Goal: Information Seeking & Learning: Learn about a topic

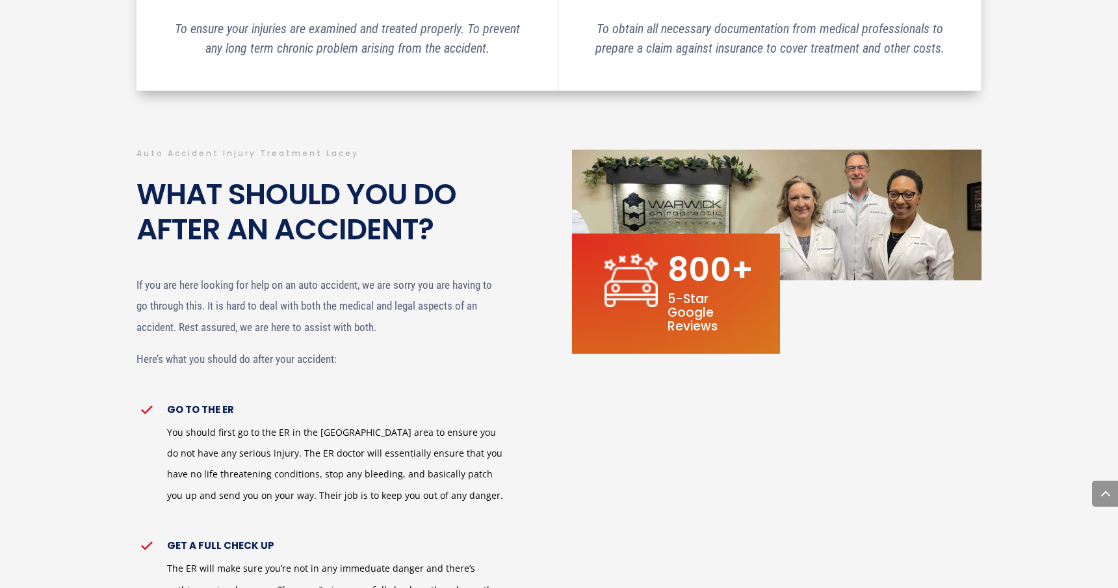
scroll to position [672, 0]
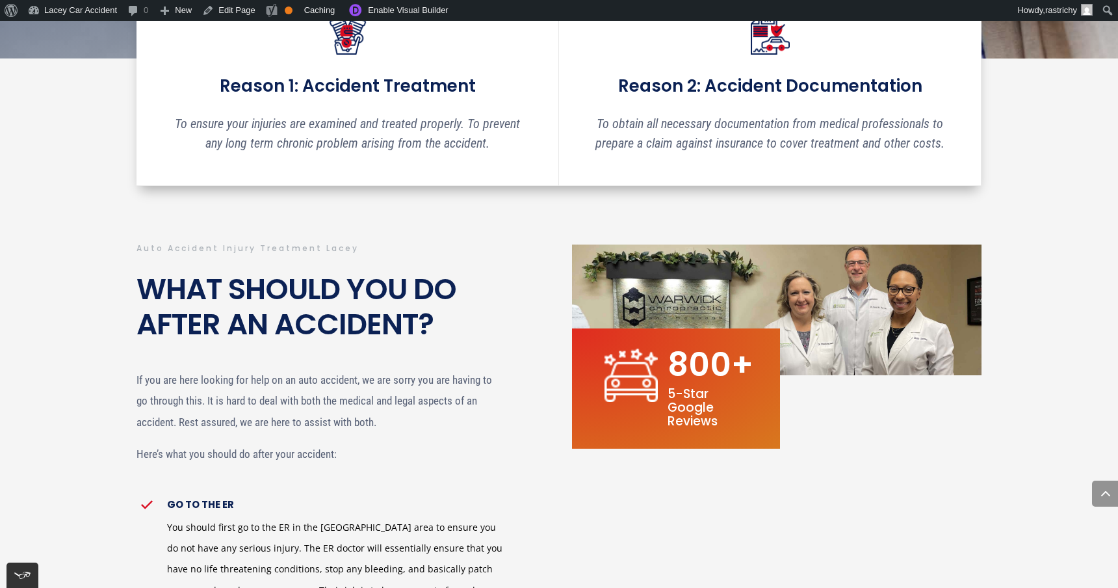
scroll to position [651, 0]
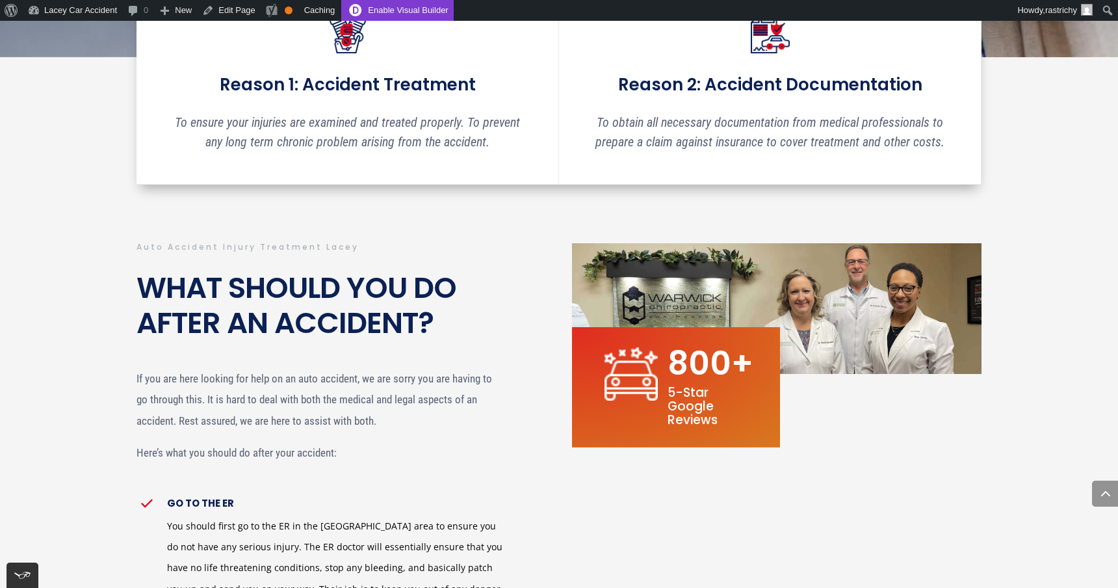
click at [395, 10] on link "Enable Visual Builder" at bounding box center [397, 10] width 112 height 21
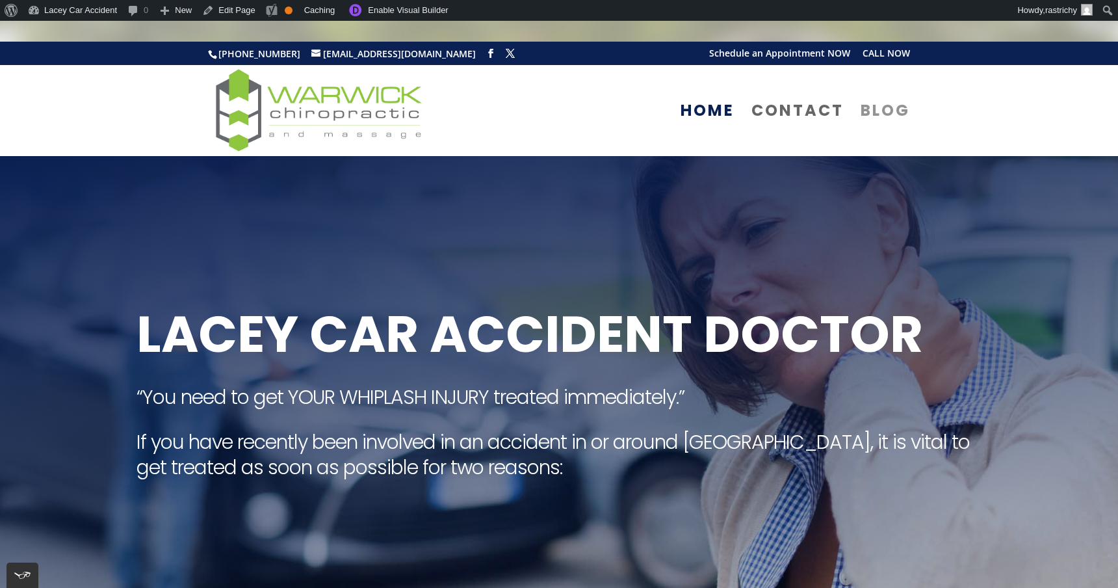
click at [891, 108] on link "Blog" at bounding box center [885, 131] width 49 height 50
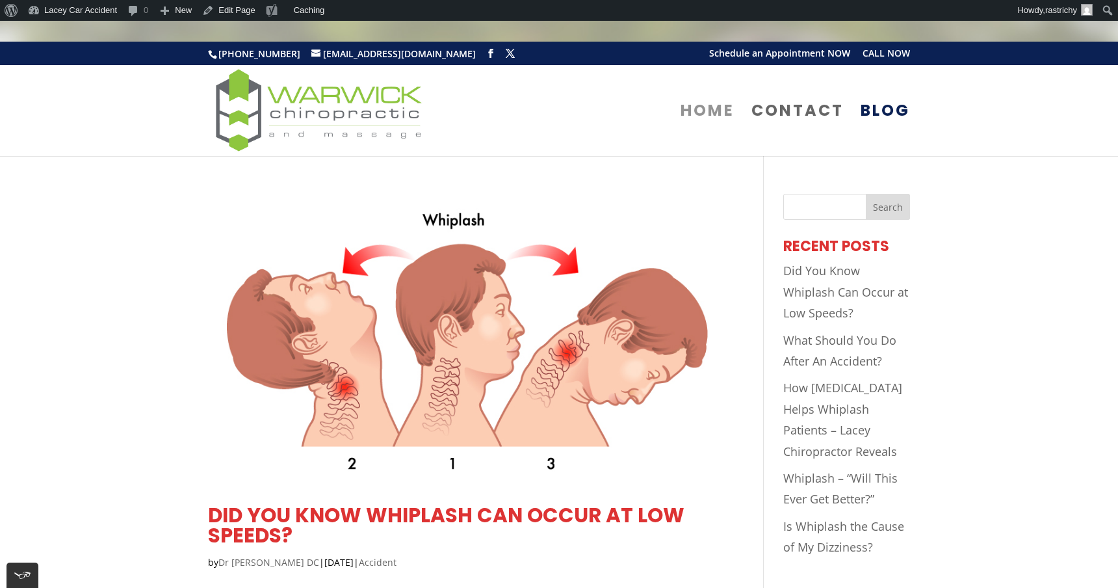
click at [705, 106] on link "Home" at bounding box center [708, 131] width 54 height 50
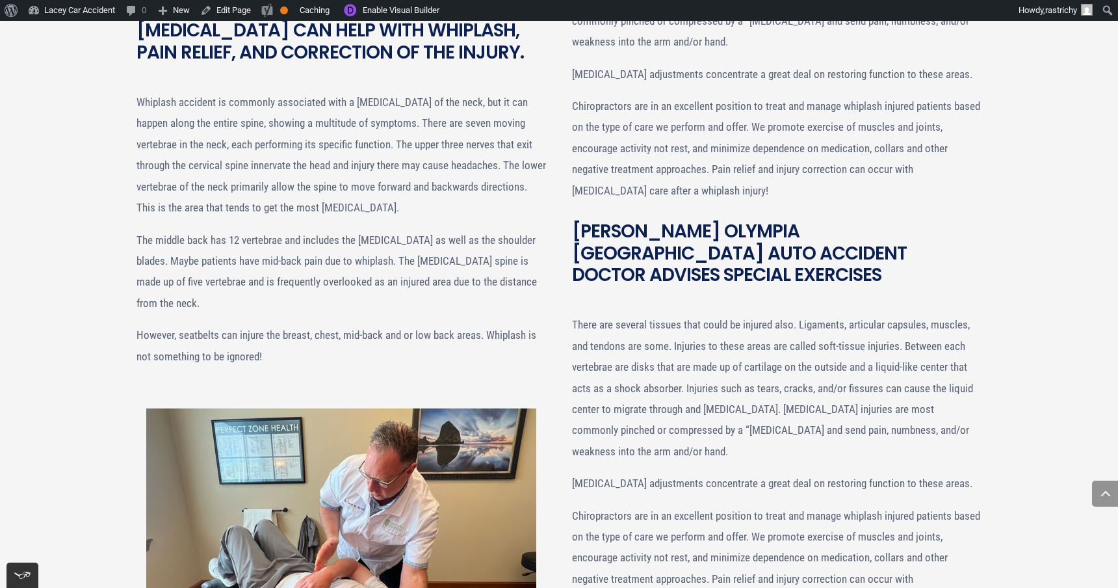
scroll to position [2735, 0]
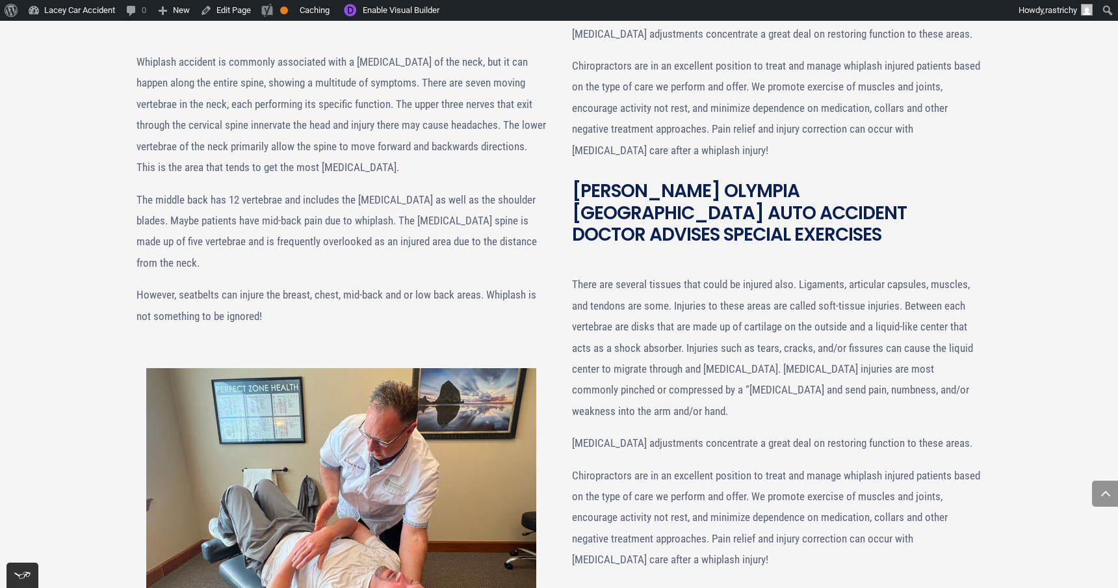
click at [487, 285] on p "However, seatbelts can injure the breast, chest, mid-back and or low back areas…" at bounding box center [342, 305] width 410 height 42
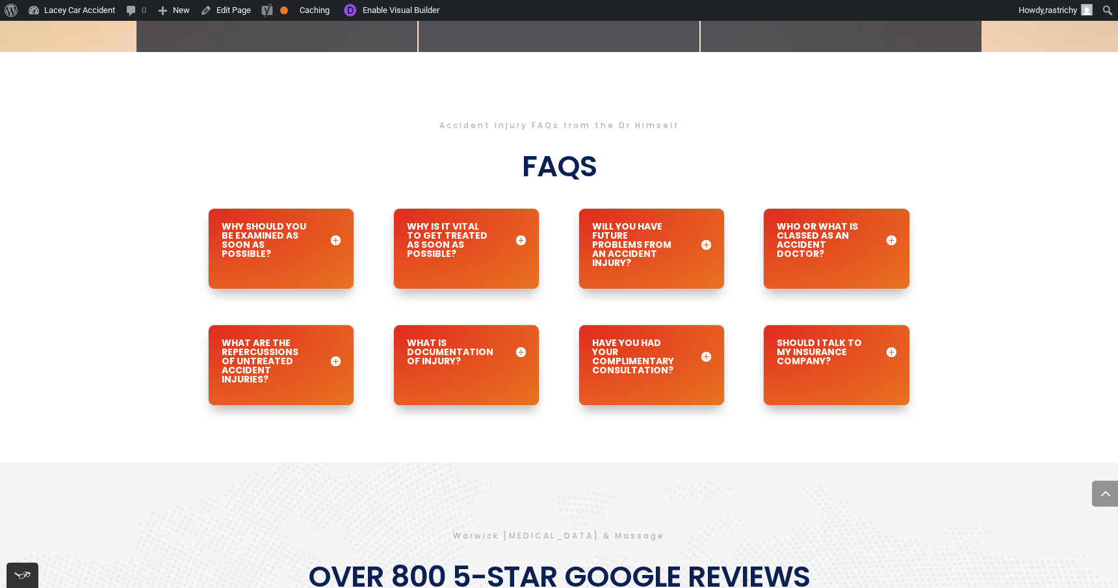
scroll to position [3907, 0]
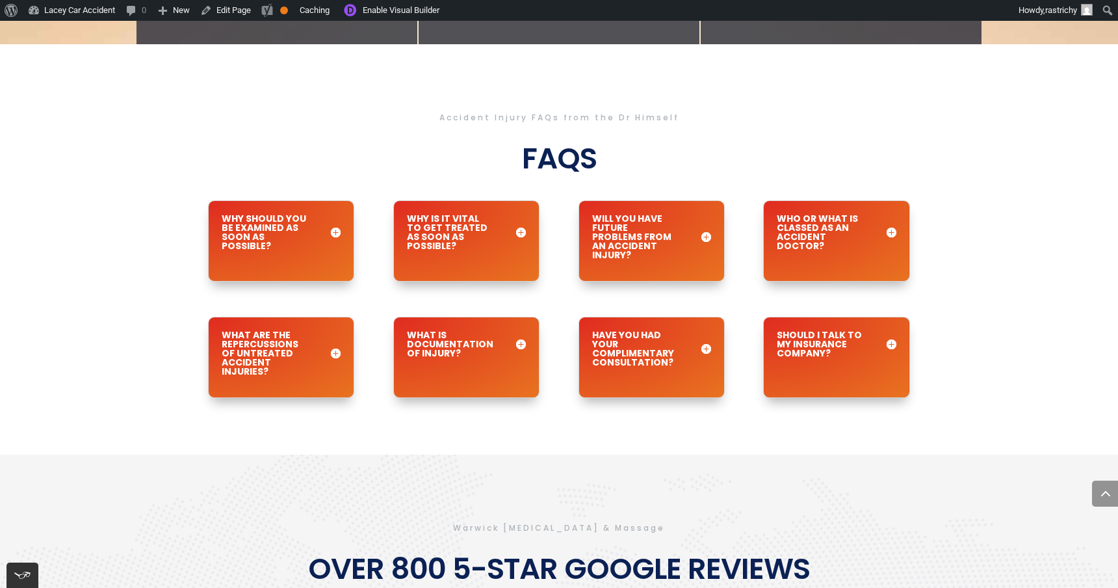
click at [337, 214] on h5 "Why Should You Be Examined as Soon as Possible?" at bounding box center [281, 232] width 119 height 36
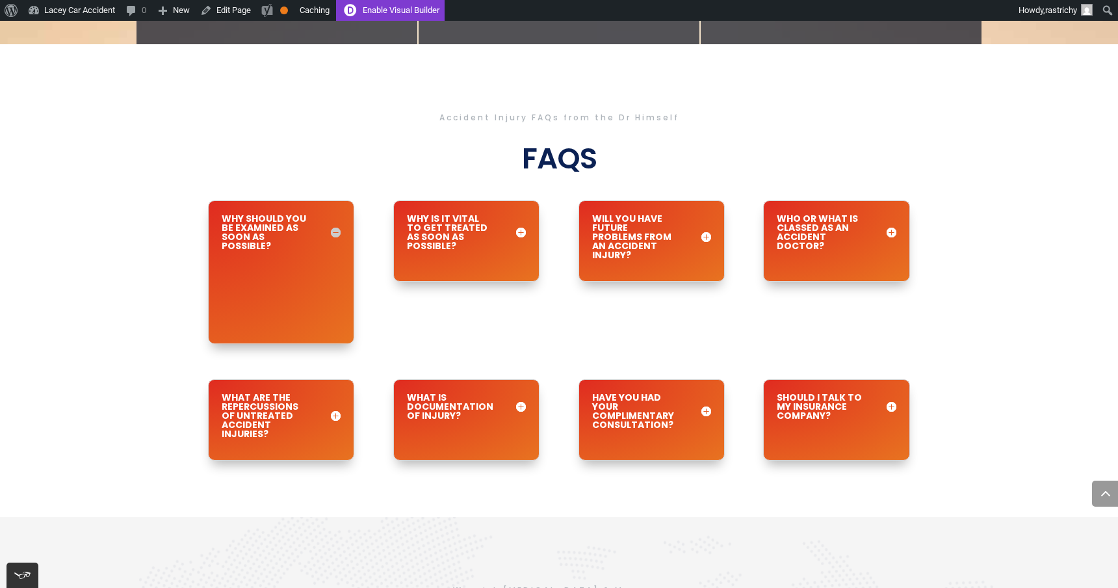
click at [394, 10] on link "Enable Visual Builder" at bounding box center [390, 10] width 109 height 21
